Goal: Check status: Check status

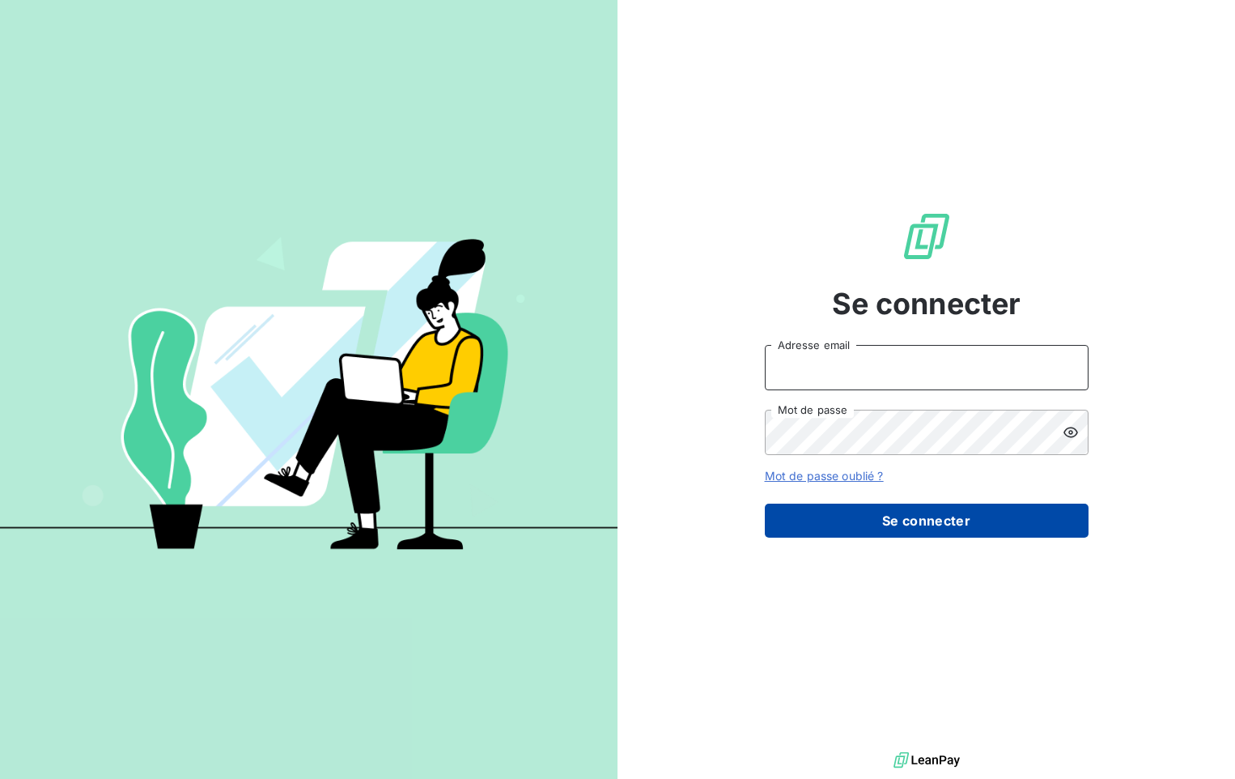
type input "[EMAIL_ADDRESS][DOMAIN_NAME]"
click at [826, 518] on button "Se connecter" at bounding box center [927, 520] width 324 height 34
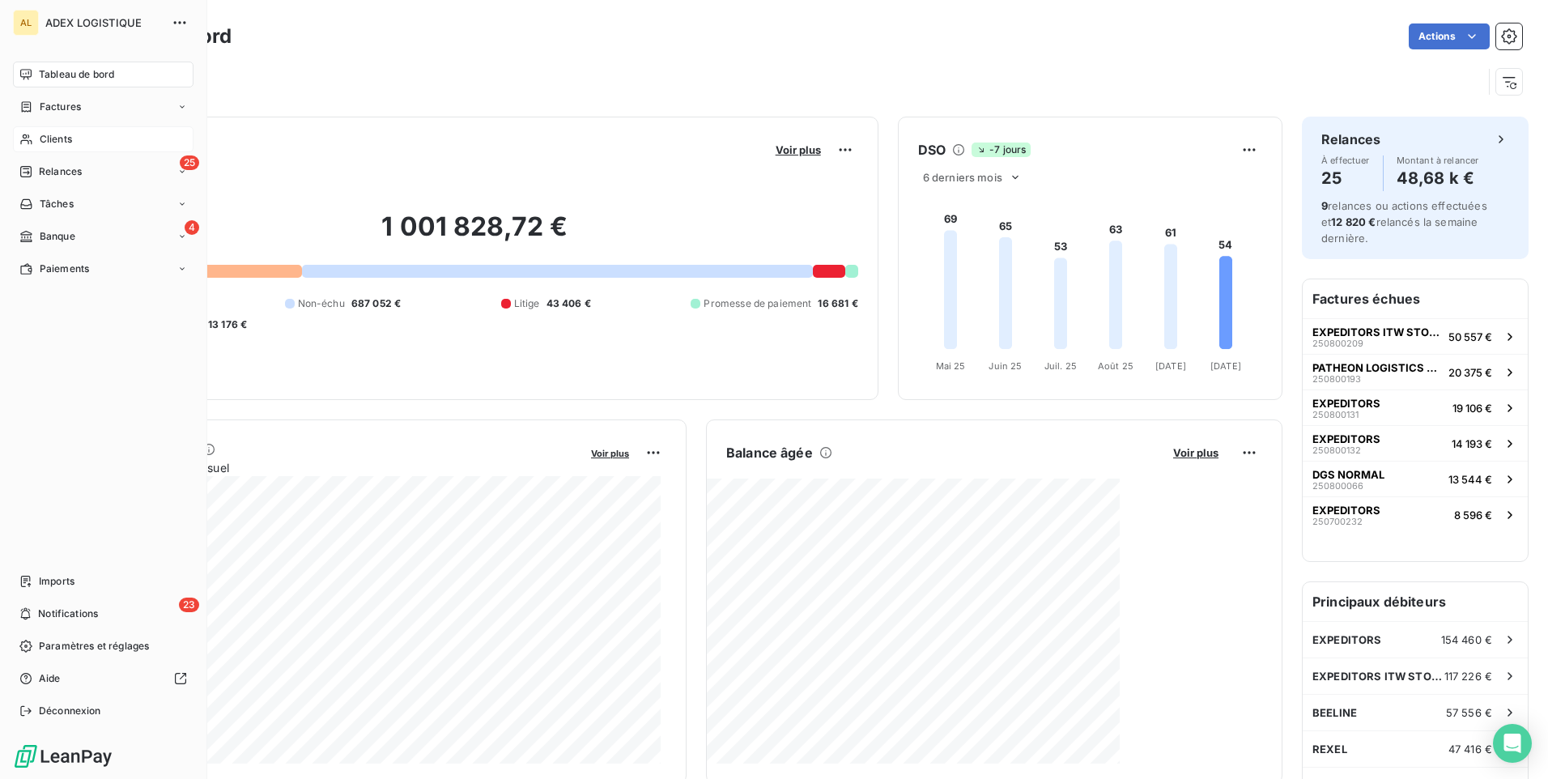
click at [74, 139] on div "Clients" at bounding box center [103, 139] width 180 height 26
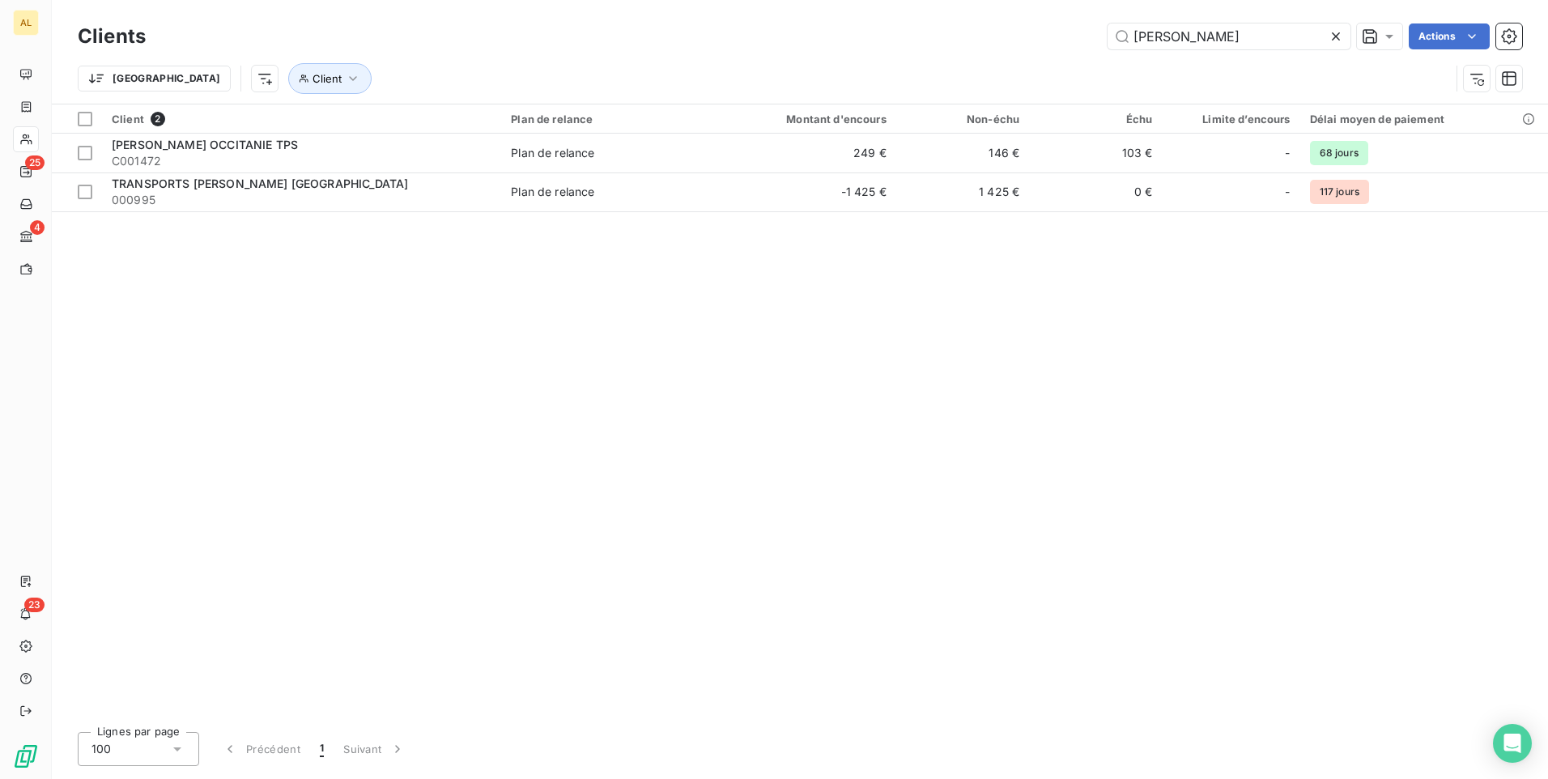
type input "[PERSON_NAME]"
click at [441, 292] on div "Client 2 Plan de relance Montant d'encours Non-échu Échu Limite d’encours Délai…" at bounding box center [800, 411] width 1496 height 614
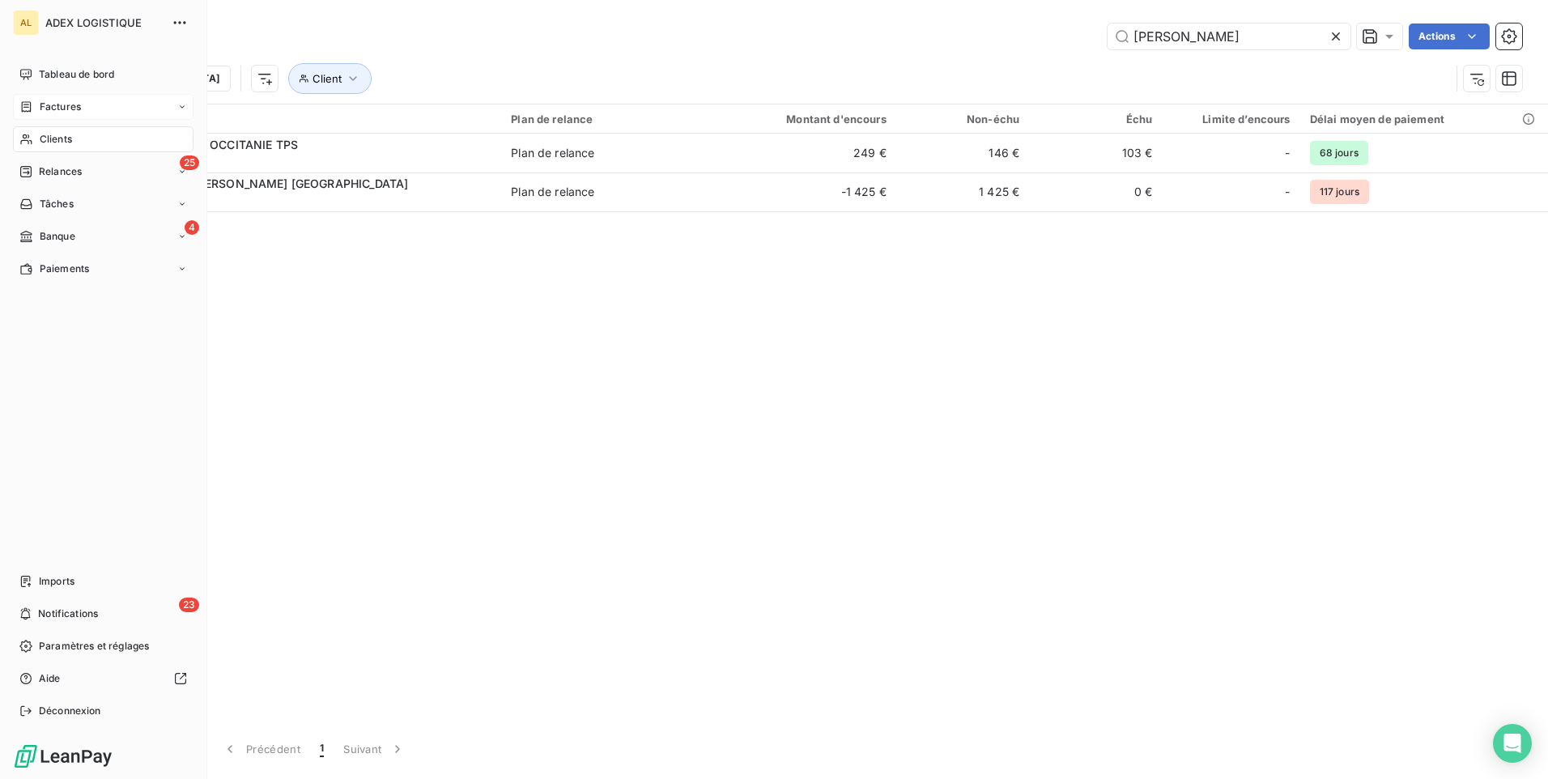
click at [61, 111] on span "Factures" at bounding box center [60, 107] width 41 height 15
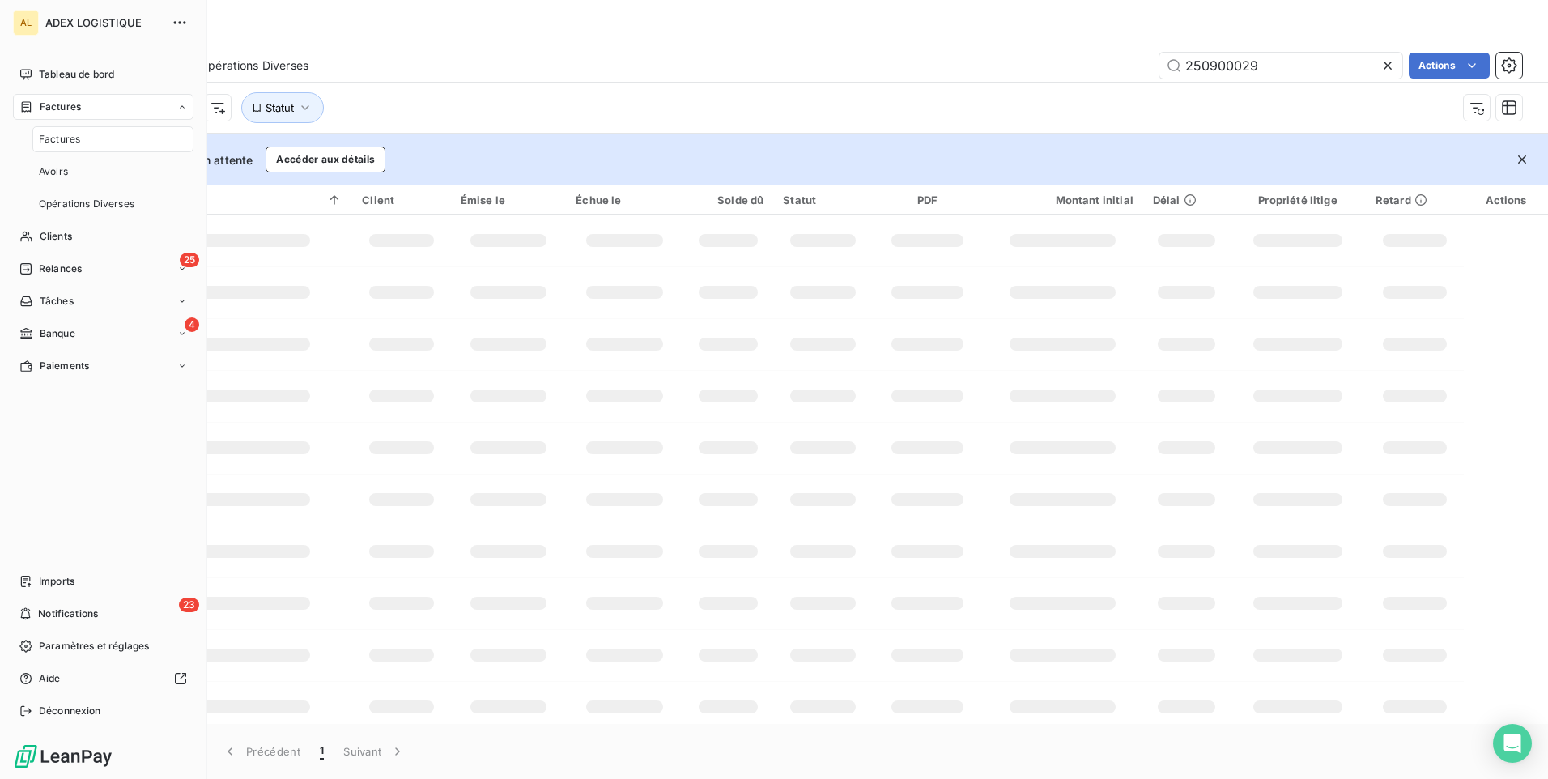
click at [76, 135] on span "Factures" at bounding box center [59, 139] width 41 height 15
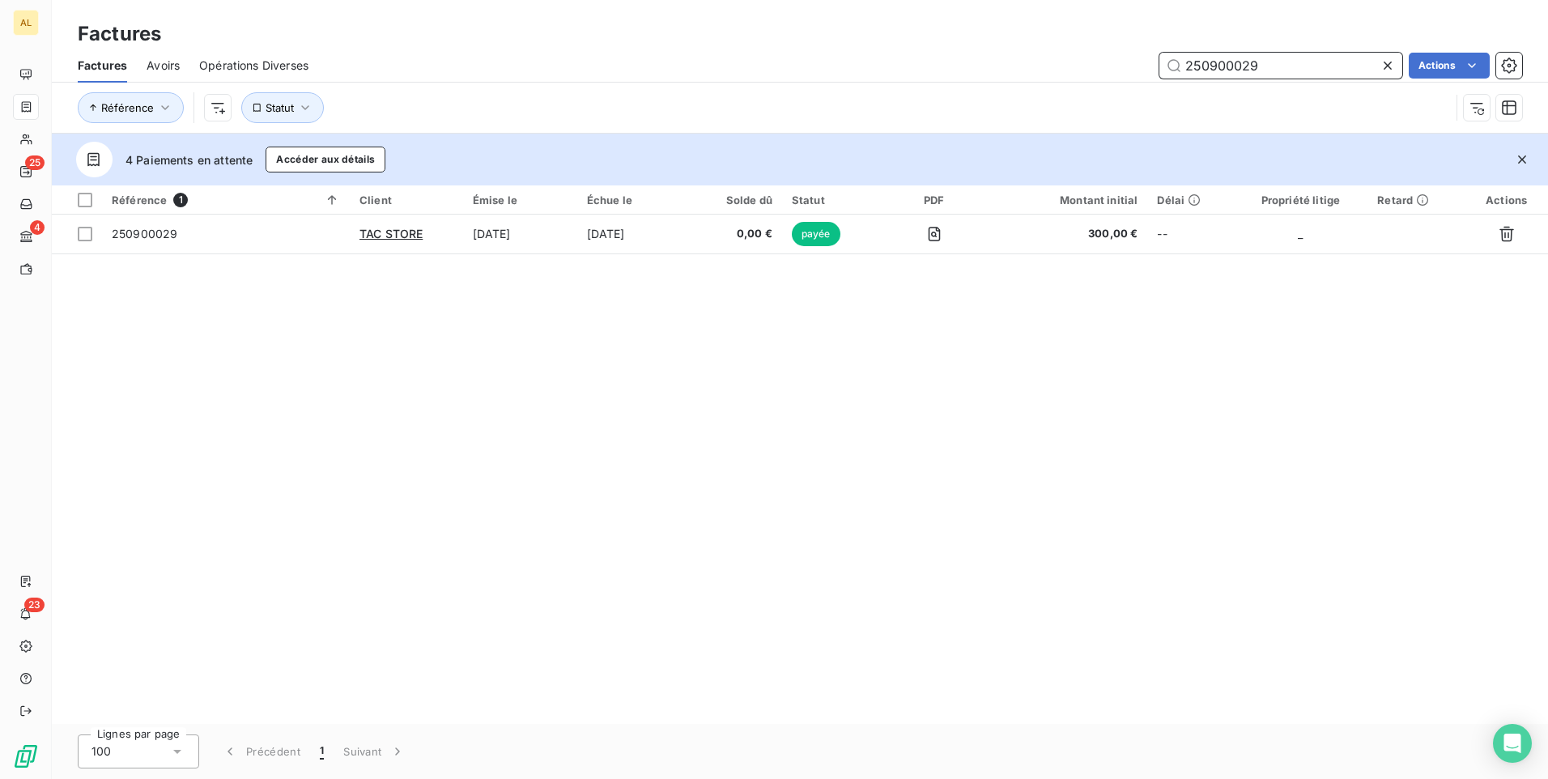
drag, startPoint x: 1277, startPoint y: 59, endPoint x: 1154, endPoint y: 89, distance: 126.6
click at [1154, 89] on div "Factures Avoirs Opérations Diverses 250900029 Actions Référence Statut" at bounding box center [800, 91] width 1496 height 84
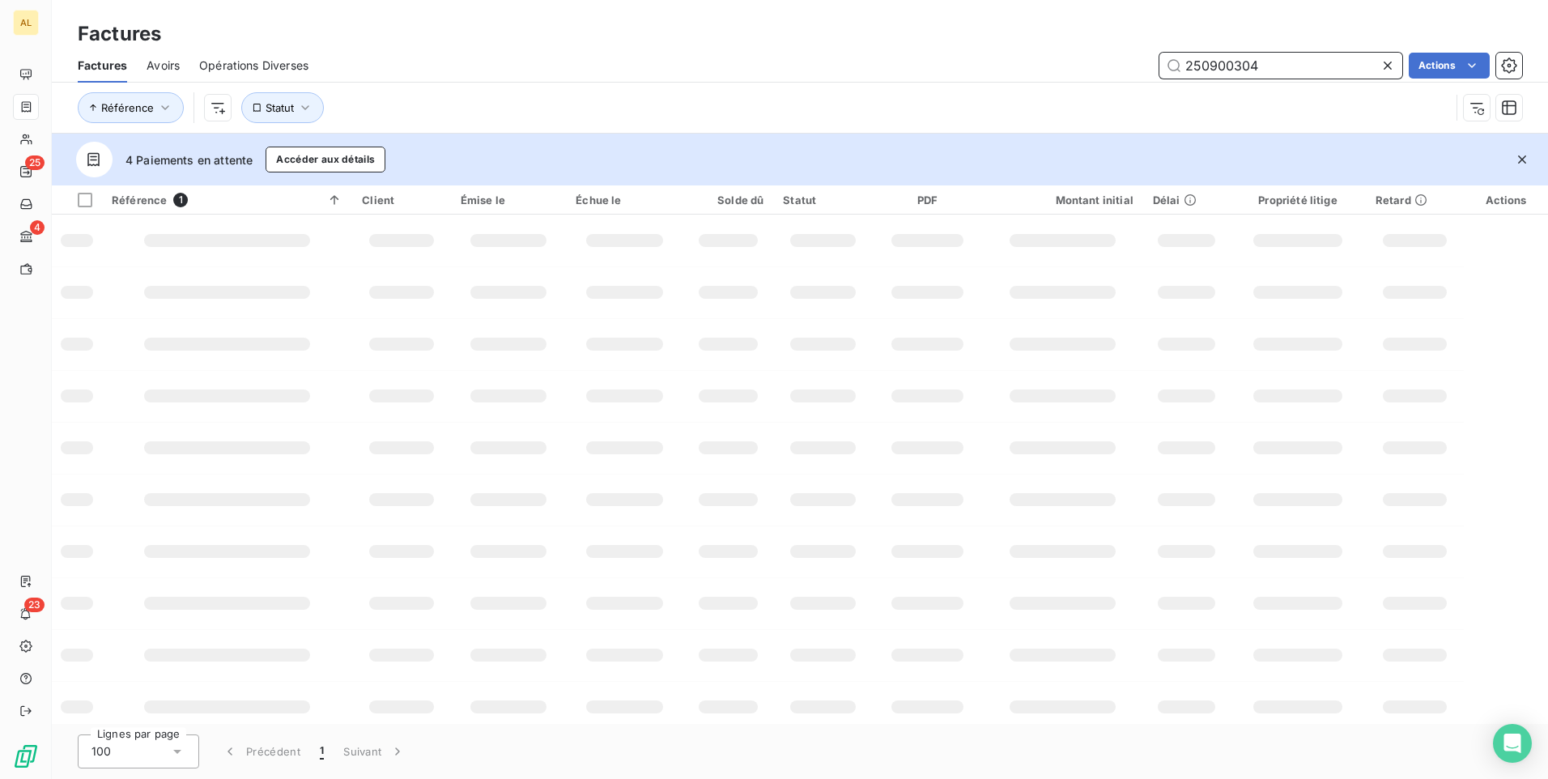
type input "250900304"
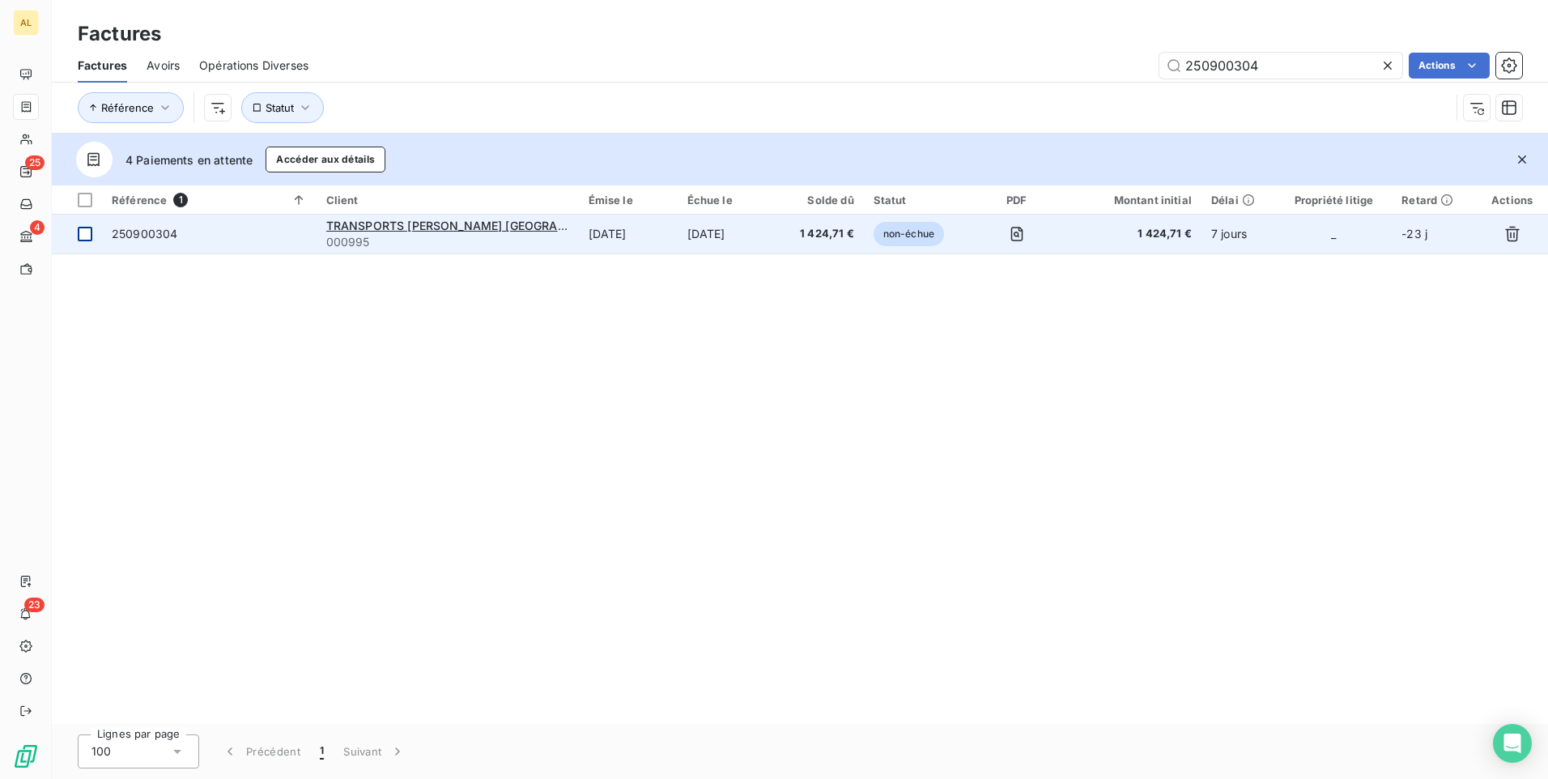
click at [81, 235] on div at bounding box center [85, 234] width 15 height 15
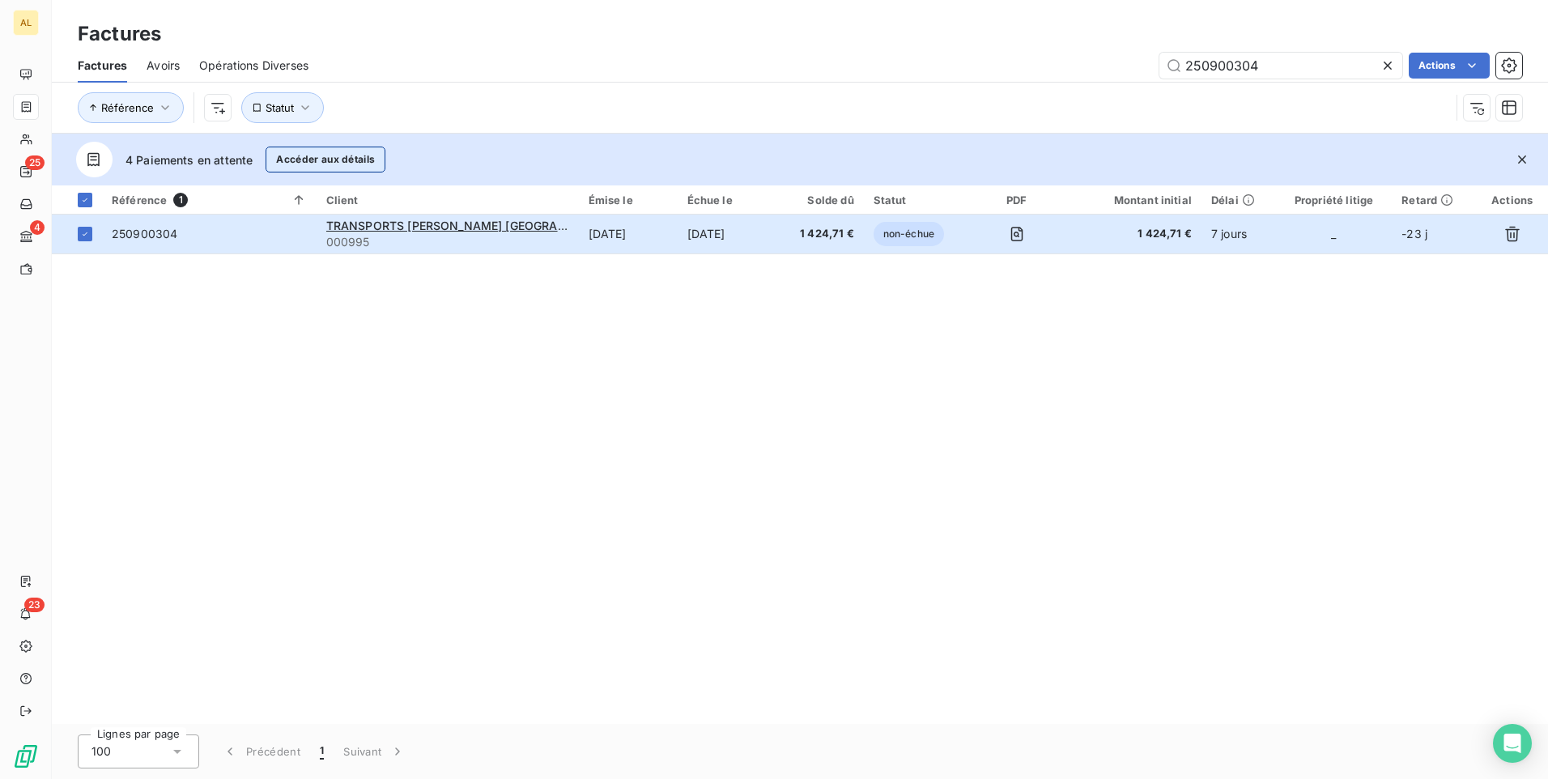
click at [343, 159] on button "Accéder aux détails" at bounding box center [325, 159] width 120 height 26
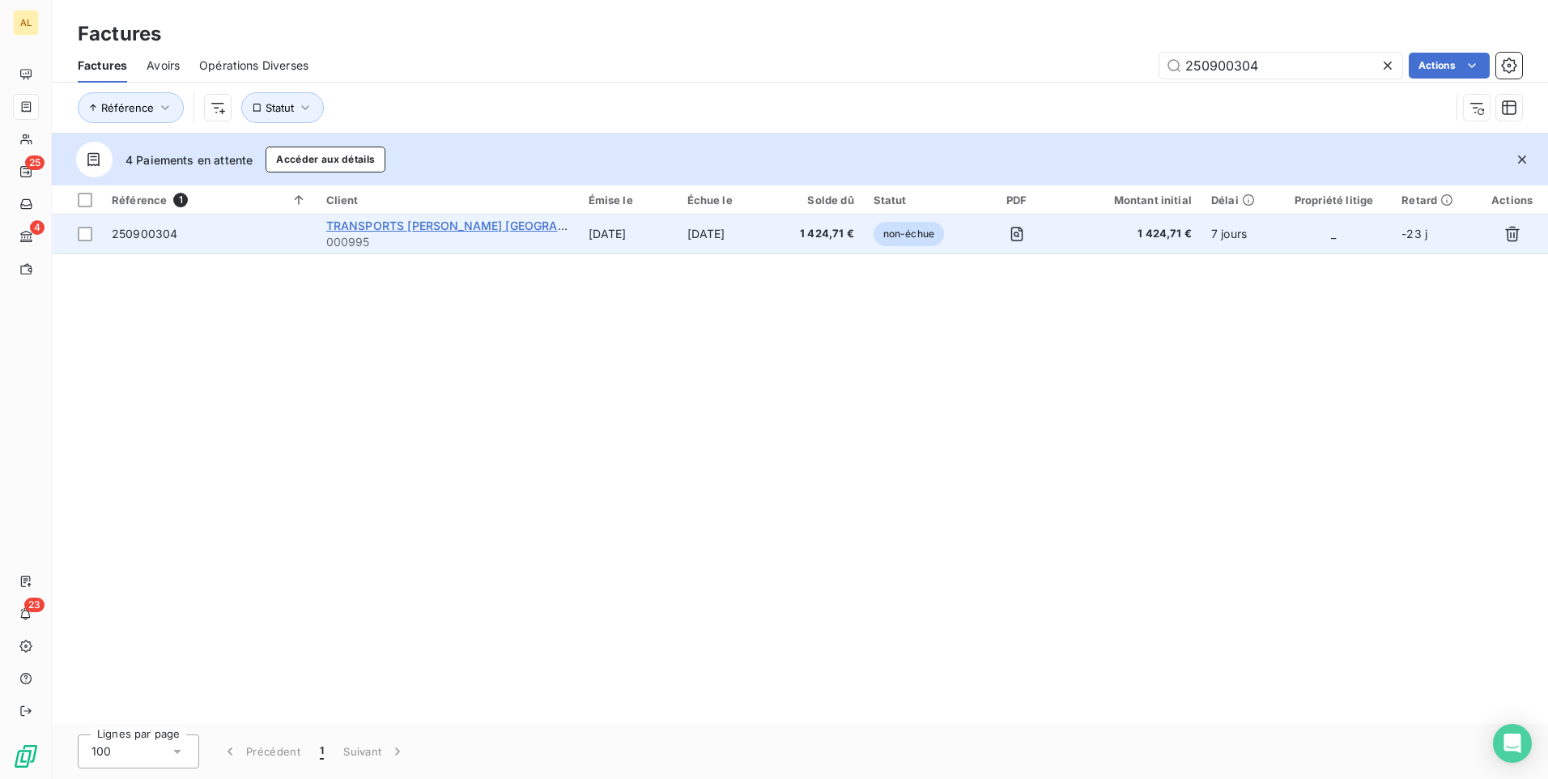
click at [365, 228] on span "TRANSPORTS [PERSON_NAME] [GEOGRAPHIC_DATA]" at bounding box center [474, 226] width 296 height 14
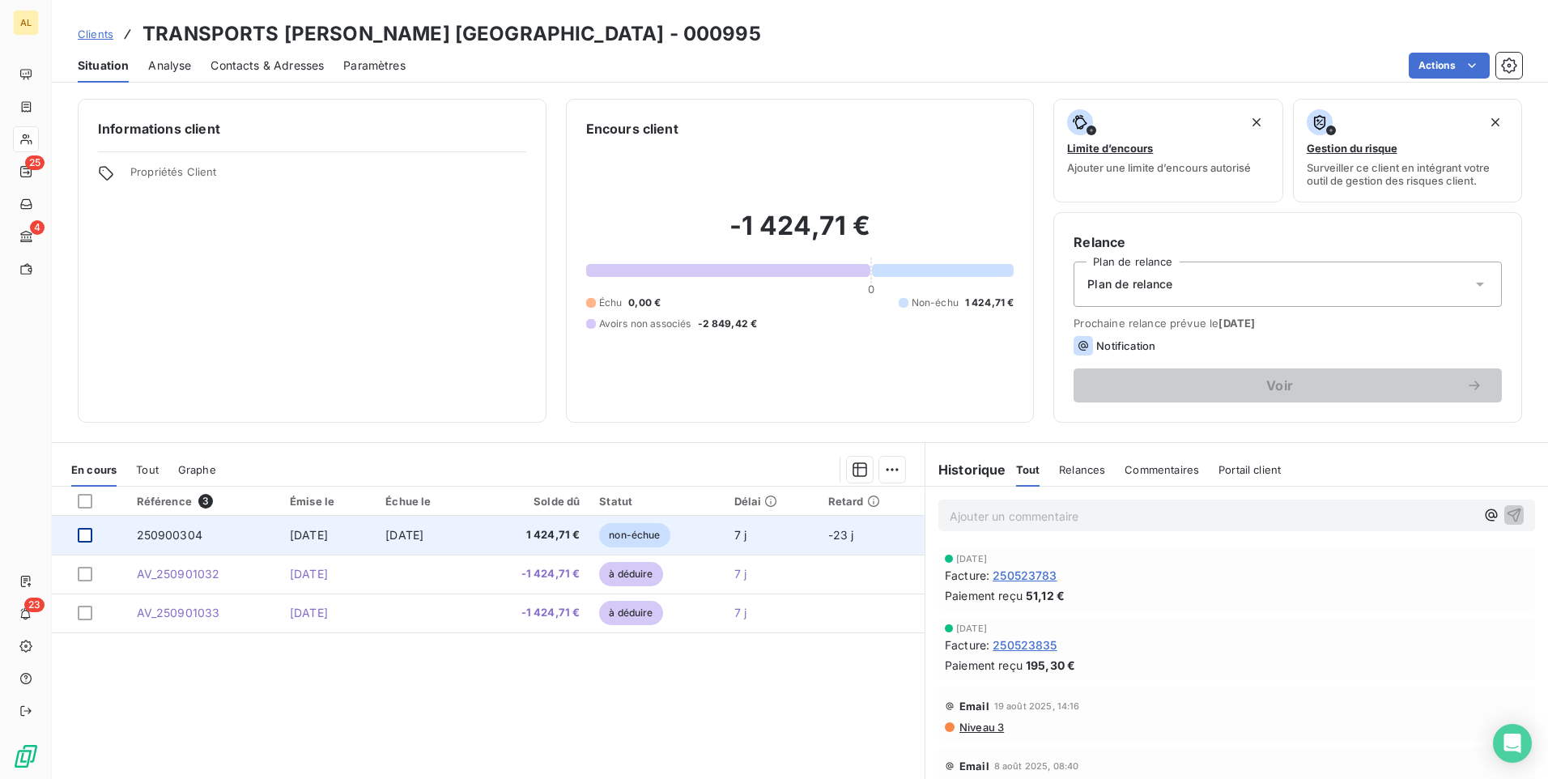
click at [85, 533] on div at bounding box center [85, 535] width 15 height 15
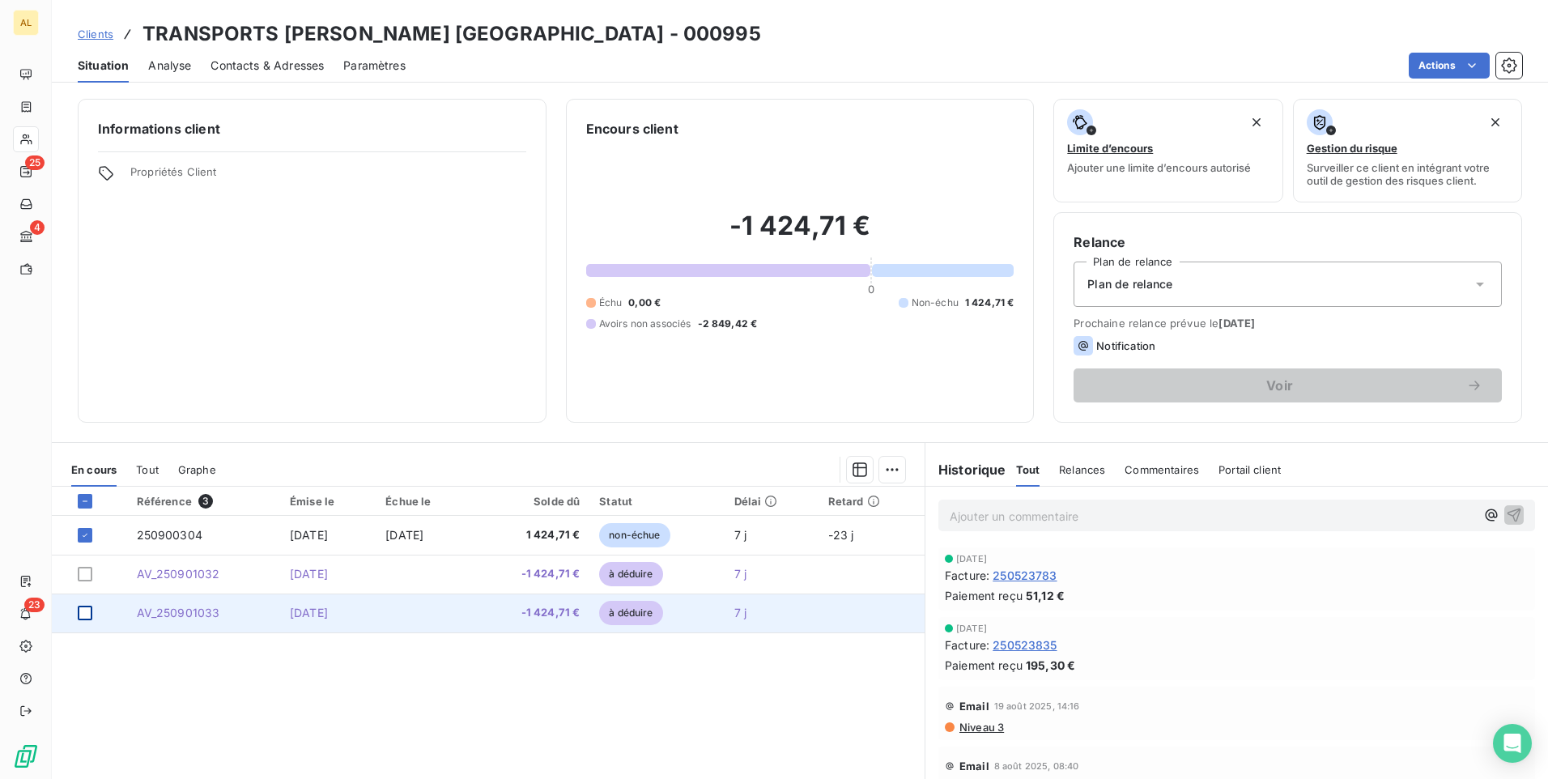
click at [83, 613] on div at bounding box center [85, 612] width 15 height 15
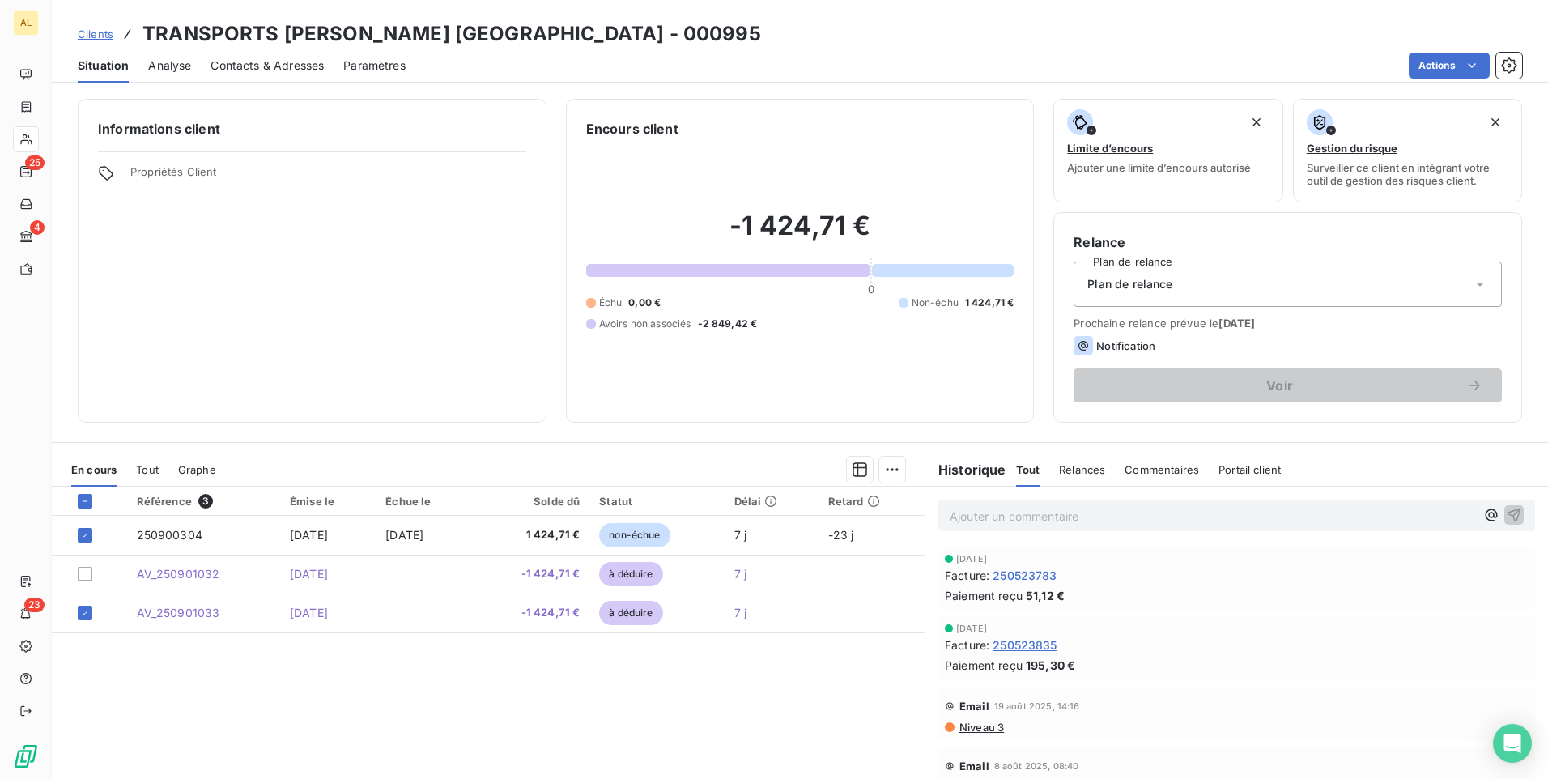
click at [146, 467] on span "Tout" at bounding box center [147, 469] width 23 height 13
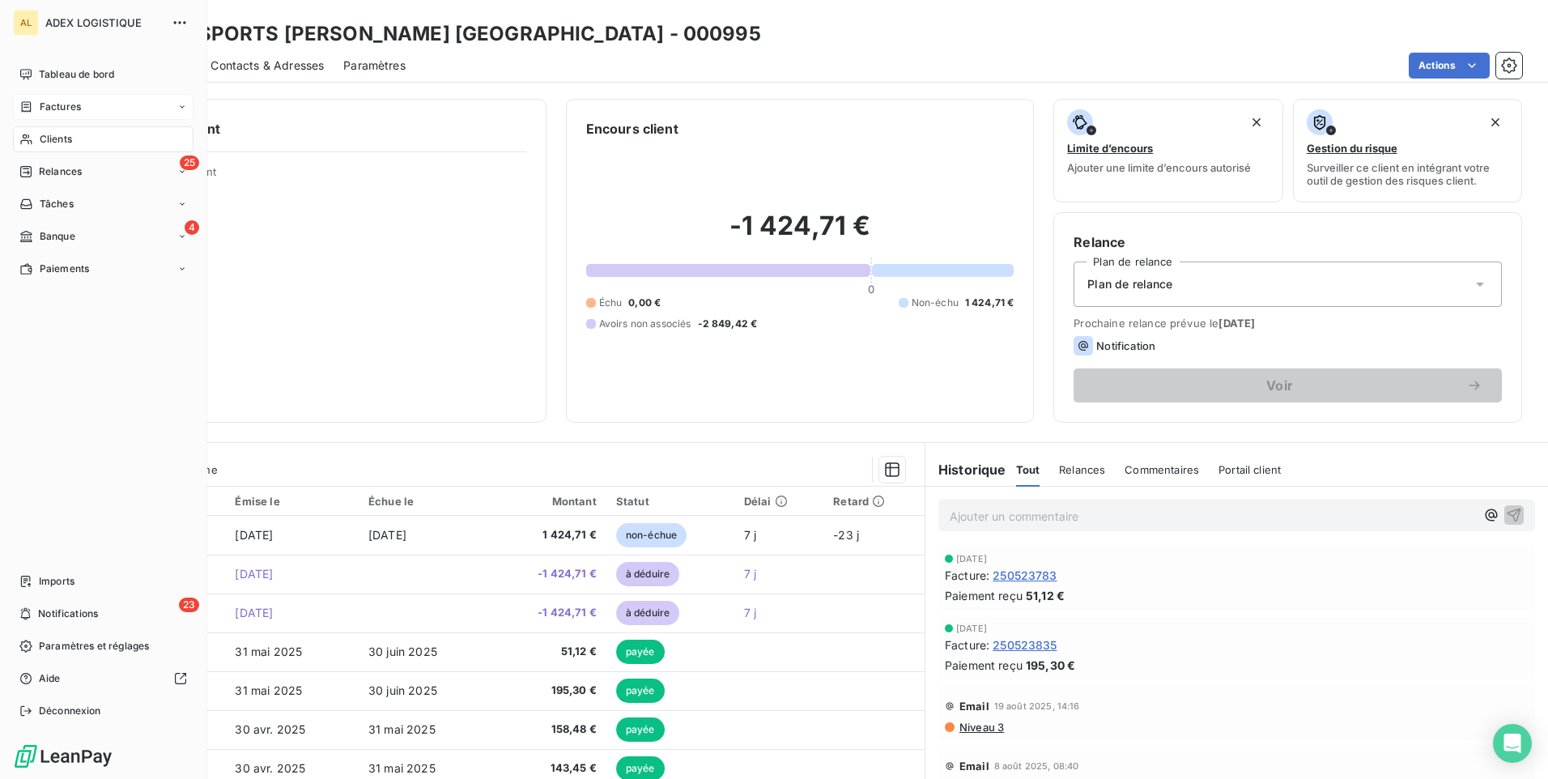
click at [86, 107] on div "Factures" at bounding box center [103, 107] width 180 height 26
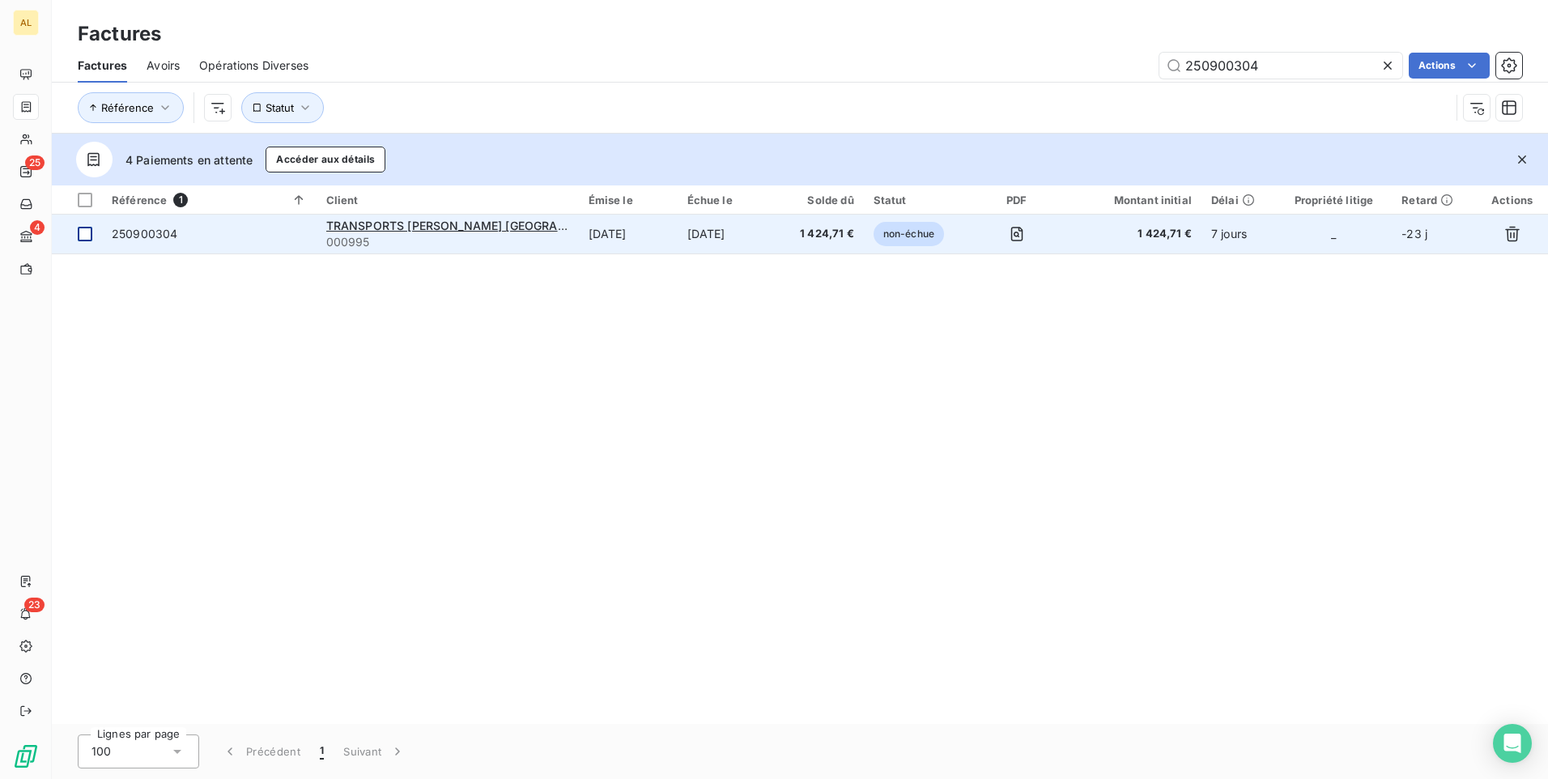
click at [83, 231] on div at bounding box center [85, 234] width 15 height 15
